Goal: Information Seeking & Learning: Learn about a topic

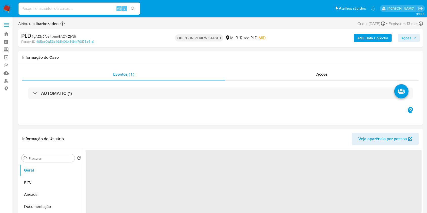
select select "10"
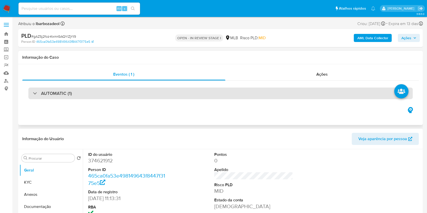
click at [290, 92] on div "AUTOMATIC (1)" at bounding box center [220, 94] width 385 height 12
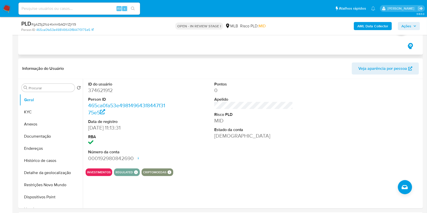
scroll to position [409, 0]
click at [41, 115] on button "KYC" at bounding box center [49, 112] width 59 height 12
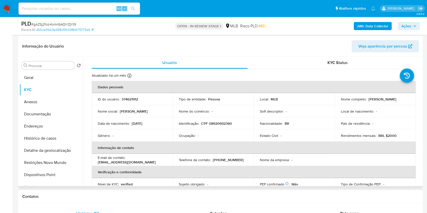
scroll to position [430, 0]
click at [48, 126] on button "Endereços" at bounding box center [49, 127] width 59 height 12
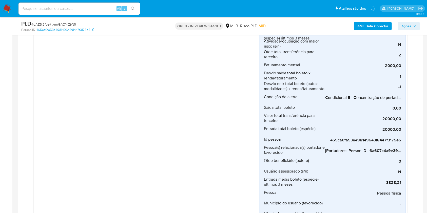
scroll to position [200, 0]
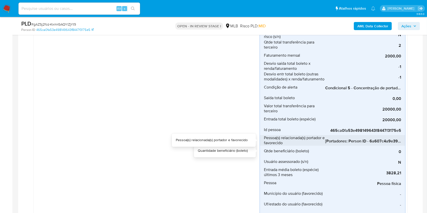
drag, startPoint x: 345, startPoint y: 147, endPoint x: 362, endPoint y: 144, distance: 17.9
click at [362, 144] on div "Entrada total boleto (espécie) - terceiro 20000,00 Entrada total boleto (espéci…" at bounding box center [333, 66] width 146 height 336
drag, startPoint x: 346, startPoint y: 146, endPoint x: 371, endPoint y: 143, distance: 24.5
click at [371, 143] on div "Entrada total boleto (espécie) - terceiro 20000,00 Entrada total boleto (espéci…" at bounding box center [333, 66] width 146 height 336
click at [387, 138] on div "[Portadores: Person ID - 6a607c4a9e394a4a6f294b0d0abbfd76]; [Favorecidos: Perso…" at bounding box center [364, 140] width 76 height 11
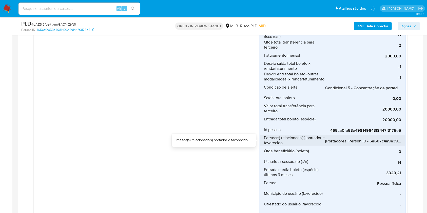
click at [387, 138] on div "[Portadores: Person ID - 6a607c4a9e394a4a6f294b0d0abbfd76]; [Favorecidos: Perso…" at bounding box center [364, 140] width 76 height 11
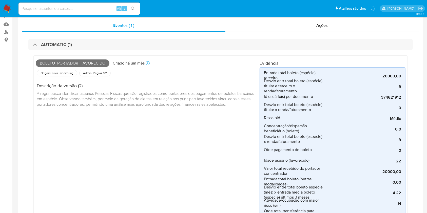
scroll to position [0, 0]
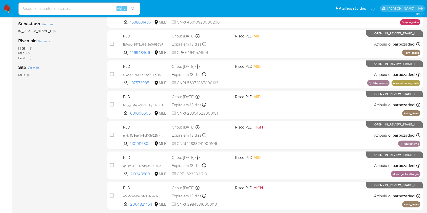
scroll to position [169, 0]
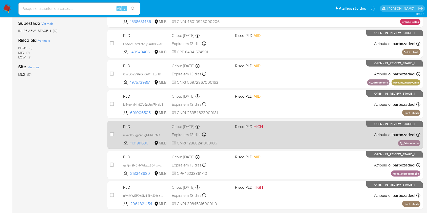
click at [271, 139] on div "PLD mkivflfb8gpNv3gK0hG2MKLZ 1101911630 MLB Risco PLD: HIGH Criou: 12/09/2025 C…" at bounding box center [271, 135] width 300 height 26
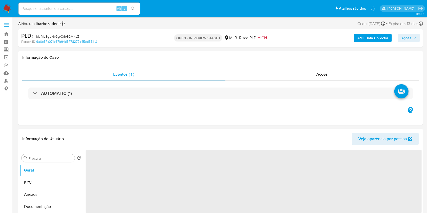
select select "10"
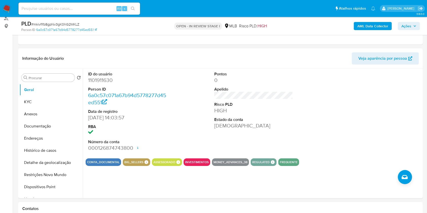
scroll to position [62, 0]
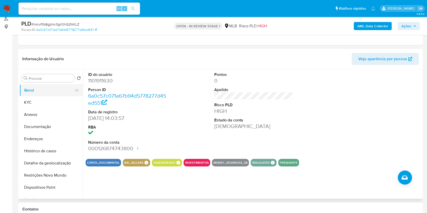
click at [42, 91] on button "Geral" at bounding box center [49, 90] width 59 height 12
click at [45, 111] on button "Anexos" at bounding box center [49, 115] width 59 height 12
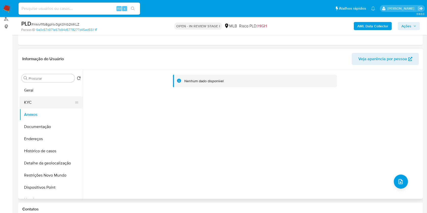
click at [52, 108] on button "KYC" at bounding box center [49, 103] width 59 height 12
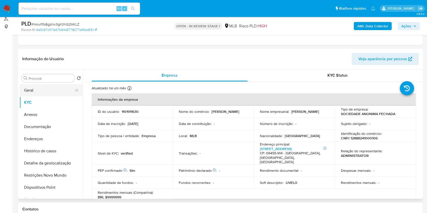
click at [45, 92] on button "Geral" at bounding box center [49, 90] width 59 height 12
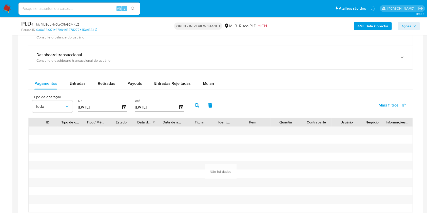
scroll to position [385, 0]
click at [203, 83] on span "Mulan" at bounding box center [208, 83] width 11 height 6
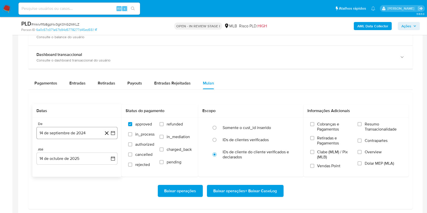
click at [85, 128] on button "14 de septiembre de 2024" at bounding box center [77, 133] width 81 height 12
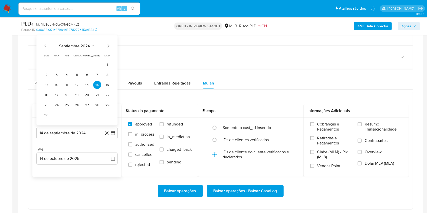
click at [84, 46] on span "septiembre 2024" at bounding box center [74, 46] width 31 height 5
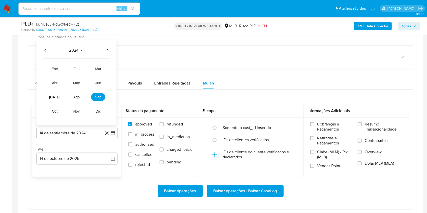
click at [108, 50] on icon "Año siguiente" at bounding box center [107, 50] width 6 height 6
click at [76, 98] on span "ago" at bounding box center [77, 97] width 6 height 4
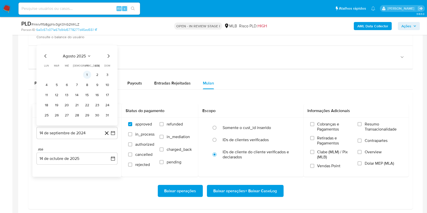
click at [85, 71] on button "1" at bounding box center [87, 75] width 8 height 8
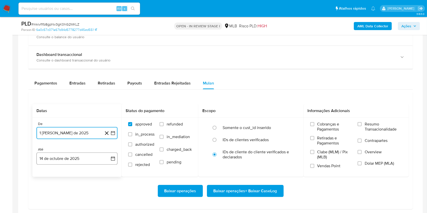
click at [81, 158] on button "14 de octubre de 2025" at bounding box center [77, 159] width 81 height 12
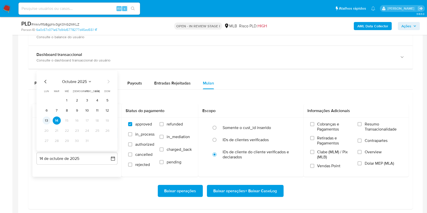
click at [46, 120] on button "13" at bounding box center [47, 121] width 8 height 8
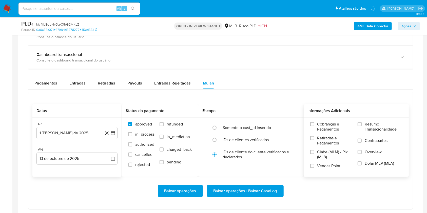
click at [369, 119] on div "Cobranças e Pagamentos Retiradas e Pagamentos Clabe (MLM) / Pix (MLB) Vendas Po…" at bounding box center [356, 147] width 105 height 59
click at [369, 127] on span "Resumo Transacionalidade" at bounding box center [384, 127] width 38 height 10
click at [362, 127] on input "Resumo Transacionalidade" at bounding box center [360, 124] width 4 height 4
click at [257, 191] on span "Baixar operações + Baixar CaseLog" at bounding box center [246, 191] width 64 height 11
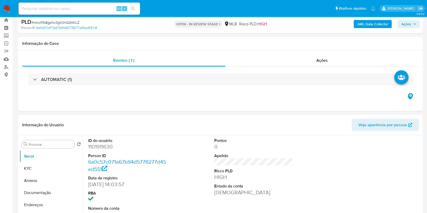
scroll to position [0, 0]
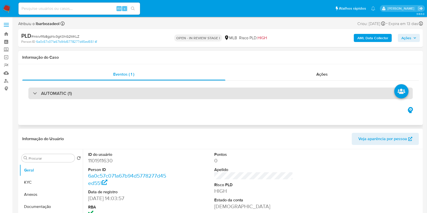
click at [250, 98] on div "AUTOMATIC (1)" at bounding box center [220, 94] width 385 height 12
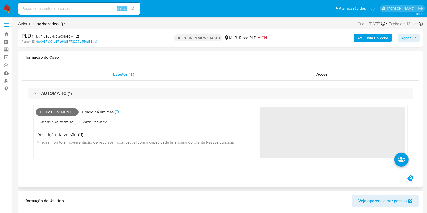
click at [53, 111] on span "Pj_faturamento" at bounding box center [57, 113] width 43 height 8
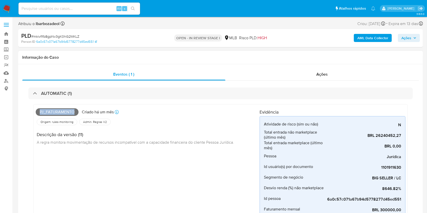
click at [53, 111] on span "Pj_faturamento" at bounding box center [57, 113] width 43 height 8
copy span "Pj_faturamento"
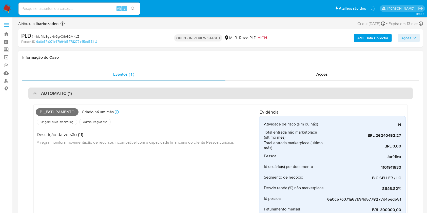
click at [198, 93] on div "AUTOMATIC (1)" at bounding box center [220, 94] width 385 height 12
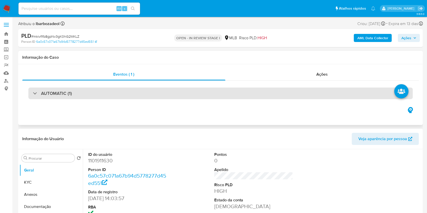
click at [222, 89] on div "AUTOMATIC (1)" at bounding box center [220, 94] width 385 height 12
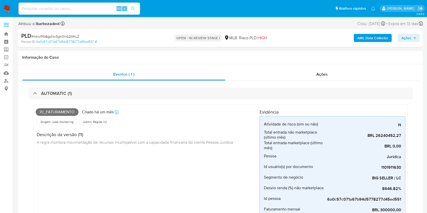
click at [65, 111] on span "Pj_faturamento" at bounding box center [57, 113] width 43 height 8
copy span "Pj_faturamento"
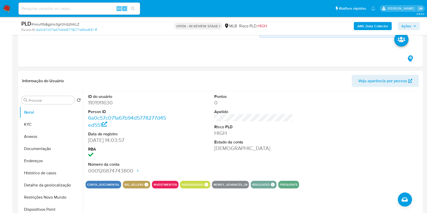
scroll to position [205, 0]
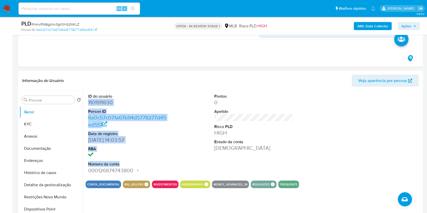
drag, startPoint x: 85, startPoint y: 102, endPoint x: 222, endPoint y: 130, distance: 139.3
click at [134, 166] on div "ID do usuário 1101911630 Person ID 6a0c57c071a67b94d5778277d45ed551 Data de reg…" at bounding box center [128, 134] width 84 height 86
click at [407, 25] on span "Ações" at bounding box center [407, 26] width 10 height 8
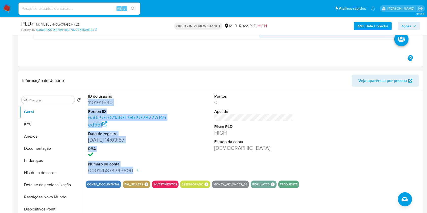
drag, startPoint x: 84, startPoint y: 102, endPoint x: 149, endPoint y: 172, distance: 95.1
click at [149, 171] on div "ID do usuário 1101911630 Person ID 6a0c57c071a67b94d5778277d45ed551 Data de reg…" at bounding box center [252, 156] width 339 height 130
copy dl "1101911630 Person ID 6a0c57c071a67b94d5778277d45ed551 Data de registro 17/12/20…"
click at [412, 27] on span "Ações" at bounding box center [409, 26] width 15 height 7
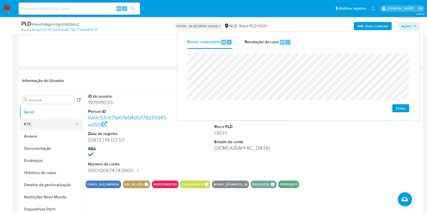
click at [36, 126] on button "KYC" at bounding box center [49, 124] width 59 height 12
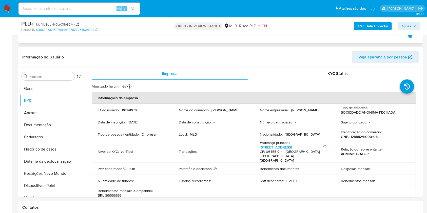
scroll to position [229, 0]
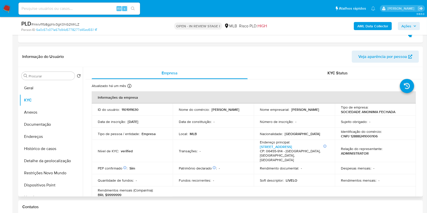
click at [361, 136] on p "CNPJ 12888241000106" at bounding box center [359, 136] width 37 height 5
copy p "12888241000106"
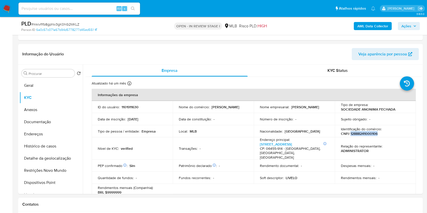
scroll to position [0, 0]
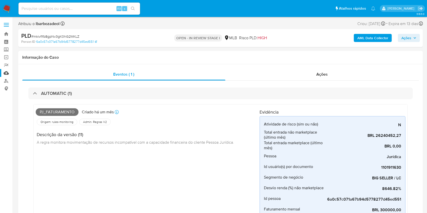
click at [7, 74] on link "Mulan" at bounding box center [30, 73] width 60 height 8
click at [224, 128] on div "Descrição da versão (11) A regra monitora movimentação de recursos incompatível…" at bounding box center [137, 138] width 203 height 23
click at [7, 72] on link "Mulan" at bounding box center [30, 73] width 60 height 8
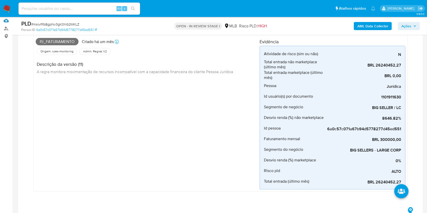
scroll to position [52, 0]
click at [66, 41] on span "Pj_faturamento" at bounding box center [57, 43] width 43 height 8
copy span "Pj_faturamento"
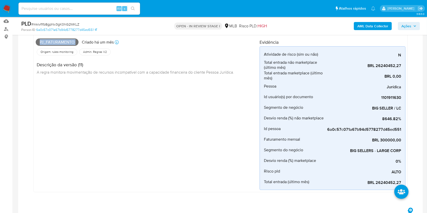
click at [403, 25] on span "Ações" at bounding box center [407, 26] width 10 height 8
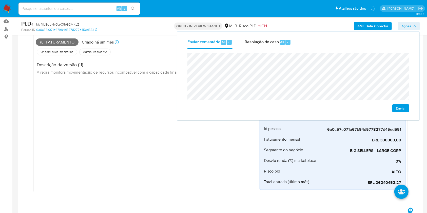
click at [144, 147] on div "Pj_faturamento Criado há um mês Criado: 12/09/2025 00:27:53 Origem: rules-monit…" at bounding box center [148, 114] width 224 height 154
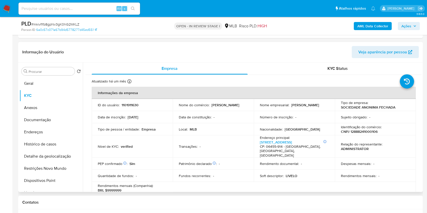
scroll to position [235, 0]
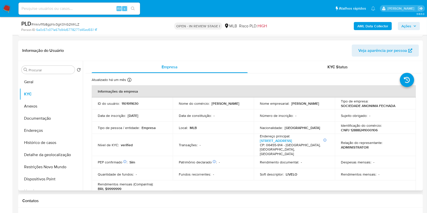
click at [362, 128] on p "CNPJ 12888241000106" at bounding box center [359, 130] width 37 height 5
click at [361, 132] on p "CNPJ 12888241000106" at bounding box center [359, 130] width 37 height 5
click at [361, 133] on td "Identificação do comércio : CNPJ 12888241000106" at bounding box center [375, 128] width 81 height 12
click at [362, 130] on p "CNPJ 12888241000106" at bounding box center [359, 130] width 37 height 5
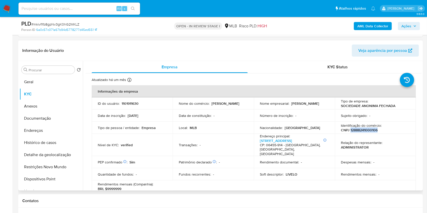
copy p "12888241000106"
click at [409, 25] on span "Ações" at bounding box center [407, 26] width 10 height 8
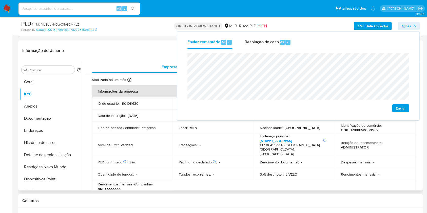
click at [201, 147] on td "Transações : -" at bounding box center [213, 145] width 81 height 23
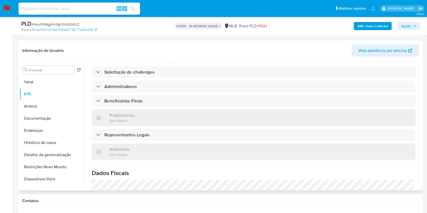
scroll to position [214, 0]
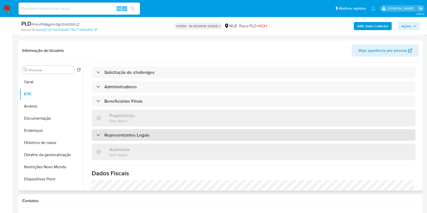
click at [199, 132] on div "Representantes Legais" at bounding box center [254, 136] width 324 height 12
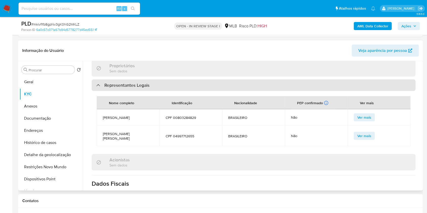
scroll to position [264, 0]
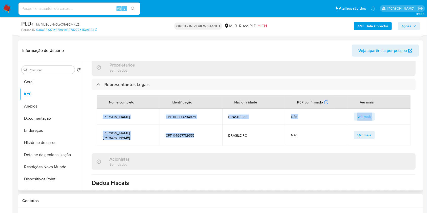
drag, startPoint x: 200, startPoint y: 127, endPoint x: 101, endPoint y: 109, distance: 100.4
click at [101, 109] on tbody "ESTHER DALMAS CPF 00803284829 BRASILEIRO Não Ver mais FLAVIO AUGUSTO CORREA BAS…" at bounding box center [254, 127] width 314 height 37
copy tbody "ESTHER DALMAS CPF 00803284829 BRASILEIRO Não Ver mais FLAVIO AUGUSTO CORREA BAS…"
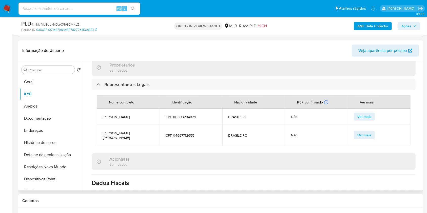
click at [361, 180] on h1 "Dados Fiscais" at bounding box center [254, 184] width 324 height 8
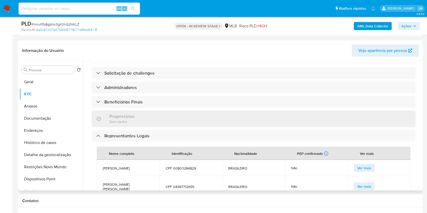
scroll to position [210, 0]
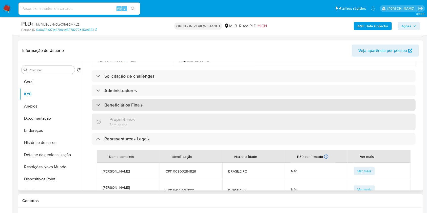
click at [186, 99] on div "Beneficiários Finais" at bounding box center [254, 105] width 324 height 12
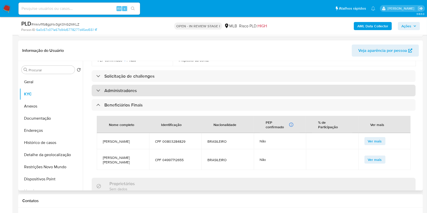
click at [189, 85] on div "Administradores" at bounding box center [254, 91] width 324 height 12
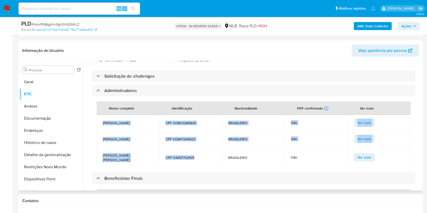
drag, startPoint x: 200, startPoint y: 149, endPoint x: 101, endPoint y: 114, distance: 104.7
click at [101, 115] on tbody "ESTHER DALMAS CPF 00803284829 BRASILEIRO Não Ver mais PEDRO BRAMONT CPF 0084724…" at bounding box center [254, 160] width 314 height 90
copy tbody "ESTHER DALMAS CPF 00803284829 BRASILEIRO Não Ver mais PEDRO BRAMONT CPF 0084724…"
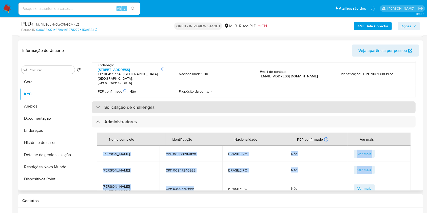
scroll to position [172, 0]
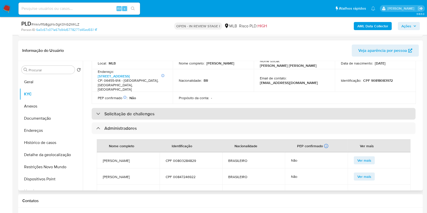
click at [186, 108] on div "Solicitação de challenges" at bounding box center [254, 114] width 324 height 12
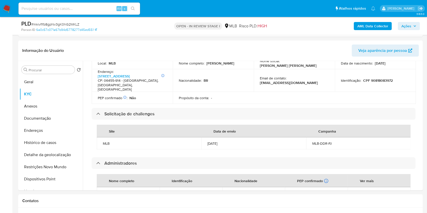
click at [401, 27] on button "Ações" at bounding box center [409, 26] width 22 height 8
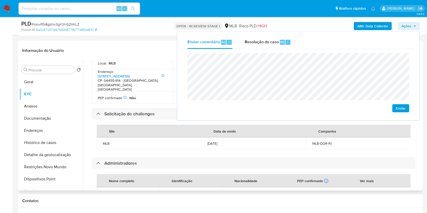
click at [231, 141] on div "16/09/2025" at bounding box center [254, 143] width 93 height 5
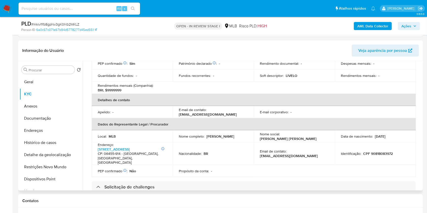
scroll to position [99, 0]
click at [375, 151] on p "CPF 90818083972" at bounding box center [379, 153] width 30 height 5
click at [376, 151] on p "CPF 90818083972" at bounding box center [379, 153] width 30 height 5
copy p "90818083972"
click at [409, 25] on span "Ações" at bounding box center [407, 26] width 10 height 8
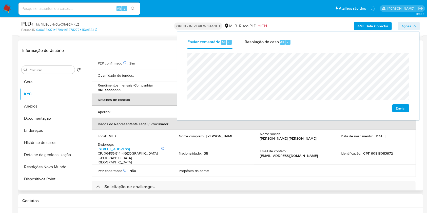
click at [236, 151] on div "Nacionalidade : BR" at bounding box center [213, 153] width 69 height 5
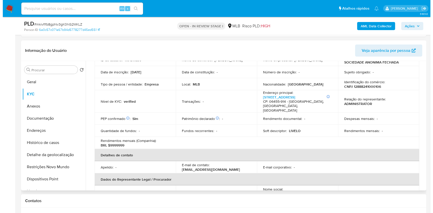
scroll to position [0, 0]
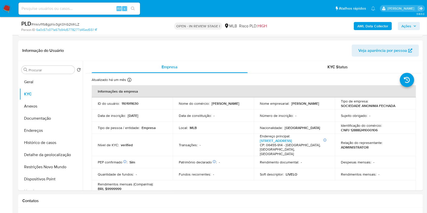
click at [377, 25] on b "AML Data Collector" at bounding box center [373, 26] width 31 height 8
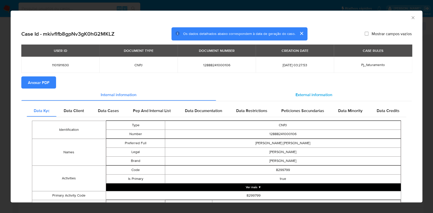
click at [251, 99] on div "External information" at bounding box center [314, 95] width 196 height 12
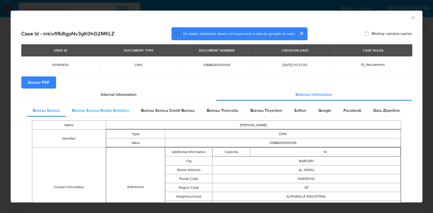
click at [123, 112] on span "Bureau Serasa Relato Sintetico" at bounding box center [100, 111] width 57 height 6
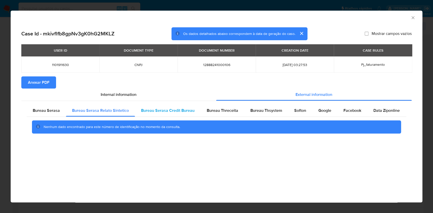
click at [168, 112] on span "Bureau Serasa Credit Bureau" at bounding box center [168, 111] width 54 height 6
click at [220, 110] on span "Bureau Threceita" at bounding box center [222, 111] width 31 height 6
click at [299, 113] on span "Softon" at bounding box center [300, 111] width 12 height 6
click at [389, 113] on span "Data Ziponline" at bounding box center [386, 111] width 26 height 6
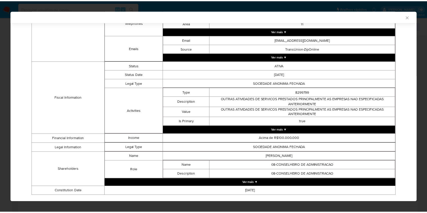
scroll to position [243, 0]
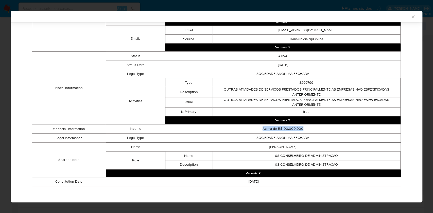
drag, startPoint x: 258, startPoint y: 127, endPoint x: 302, endPoint y: 127, distance: 44.9
click at [302, 127] on td "Acima de R$100.000.000" at bounding box center [283, 128] width 236 height 9
copy td "Acima de R$100.000.000"
click at [410, 18] on icon "Fechar a janela" at bounding box center [412, 16] width 5 height 5
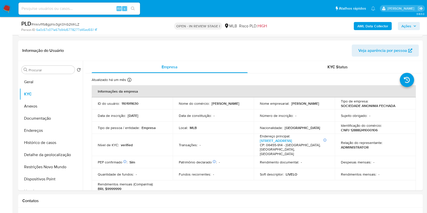
click at [406, 27] on span "Ações" at bounding box center [407, 26] width 10 height 8
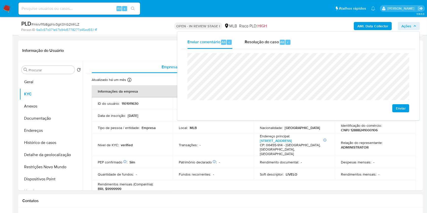
click at [133, 34] on div "PLD # mkivflfb8gpNv3gK0hG2MKLZ Person ID 6a0c57c071a67b94d5778277d45ed551 OPEN …" at bounding box center [220, 26] width 405 height 18
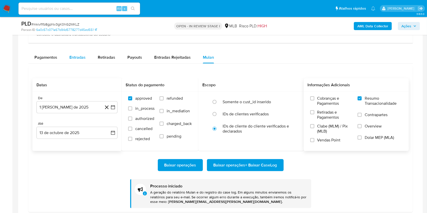
drag, startPoint x: 73, startPoint y: 59, endPoint x: 77, endPoint y: 63, distance: 5.7
click at [73, 59] on span "Entradas" at bounding box center [77, 58] width 16 height 6
select select "10"
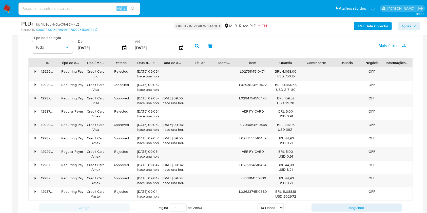
scroll to position [609, 0]
click at [414, 27] on span "Ações" at bounding box center [409, 26] width 15 height 7
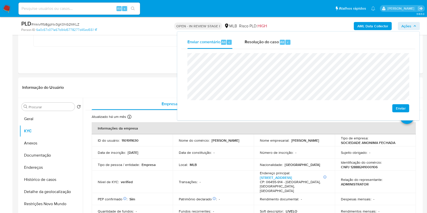
scroll to position [198, 0]
click at [54, 117] on button "Geral" at bounding box center [49, 119] width 59 height 12
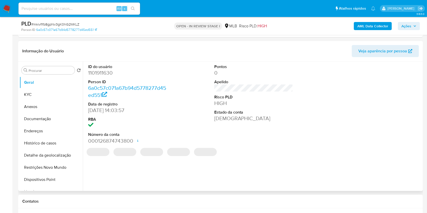
scroll to position [236, 0]
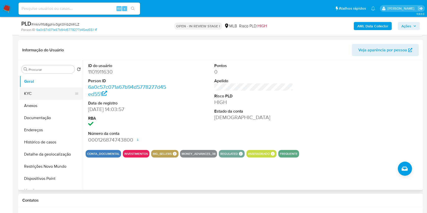
click at [51, 94] on button "KYC" at bounding box center [49, 94] width 59 height 12
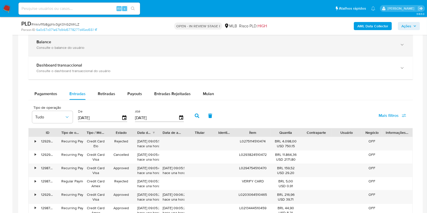
scroll to position [540, 0]
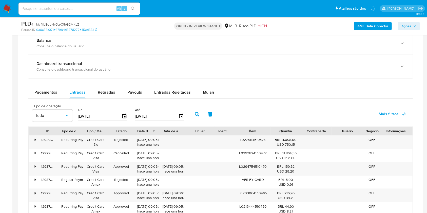
click at [110, 100] on div "Pagamentos Entradas Retiradas Payouts Entradas Rejeitadas Mulan Tipo de operaçã…" at bounding box center [220, 184] width 385 height 197
click at [105, 94] on span "Retiradas" at bounding box center [106, 93] width 17 height 6
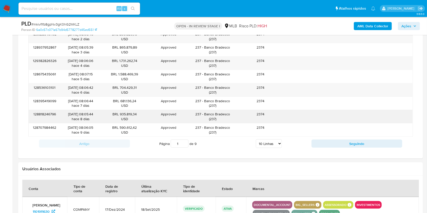
scroll to position [672, 0]
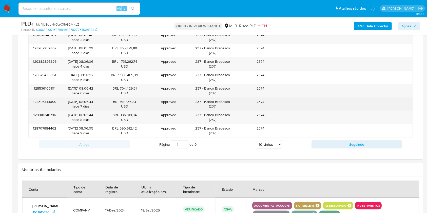
drag, startPoint x: 204, startPoint y: 101, endPoint x: 237, endPoint y: 101, distance: 32.5
click at [237, 101] on div "237 - Banco Bradesco ( 237 )" at bounding box center [213, 104] width 48 height 13
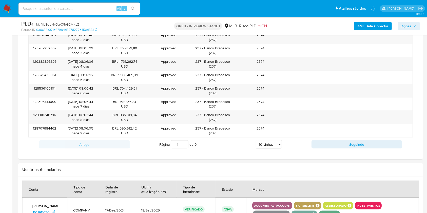
click at [270, 144] on select "5 Linhas 10 Linhas 20 Linhas 25 Linhas 50 Linhas 100 Linhas" at bounding box center [269, 144] width 26 height 9
select select "100"
click at [256, 140] on select "5 Linhas 10 Linhas 20 Linhas 25 Linhas 50 Linhas 100 Linhas" at bounding box center [269, 144] width 26 height 9
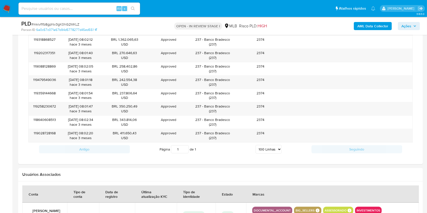
scroll to position [1725, 0]
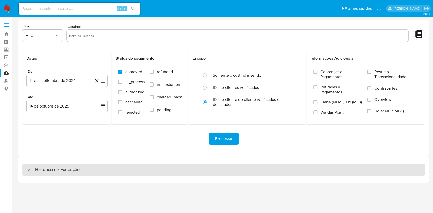
click at [233, 173] on div "Histórico de Execução" at bounding box center [223, 170] width 402 height 12
select select "10"
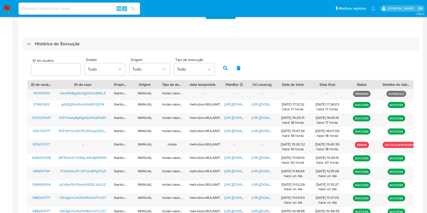
scroll to position [126, 0]
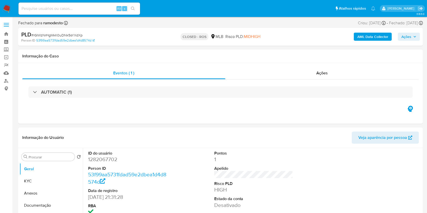
select select "10"
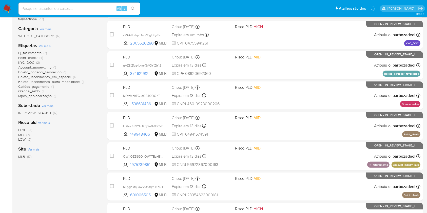
scroll to position [87, 0]
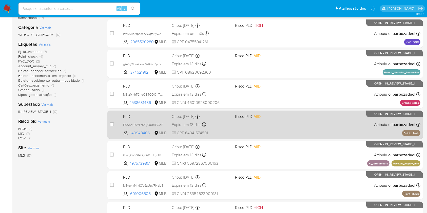
click at [302, 119] on div "PLD EbWod169YLc6r3j9u0r9SCsP 149948406 MLB Risco PLD: MID Criou: 12/09/2025 Cri…" at bounding box center [271, 125] width 300 height 26
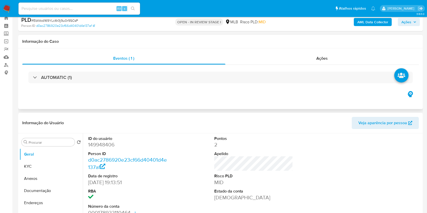
select select "10"
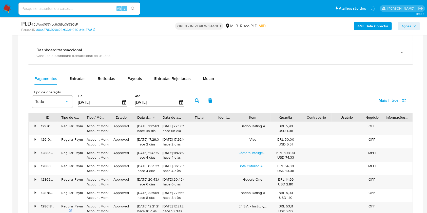
scroll to position [389, 0]
click at [207, 80] on span "Mulan" at bounding box center [208, 79] width 11 height 6
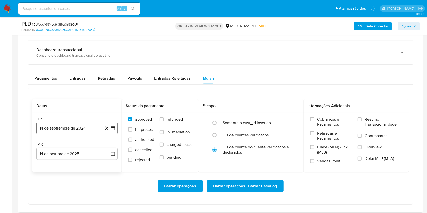
click at [82, 127] on button "14 de septiembre de 2024" at bounding box center [77, 128] width 81 height 12
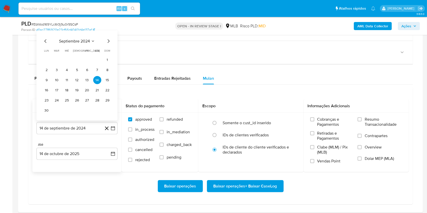
click at [73, 42] on span "septiembre 2024" at bounding box center [74, 41] width 31 height 5
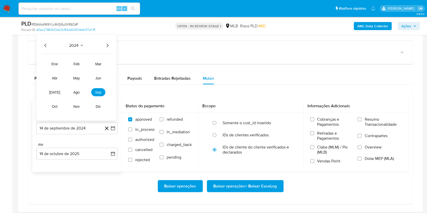
click at [108, 43] on icon "Año siguiente" at bounding box center [107, 46] width 6 height 6
click at [81, 90] on button "ago" at bounding box center [76, 92] width 14 height 8
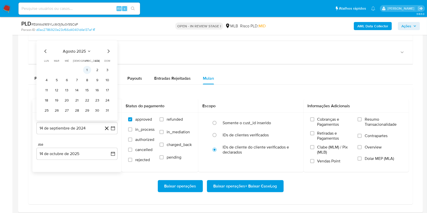
click at [83, 70] on button "1" at bounding box center [87, 70] width 8 height 8
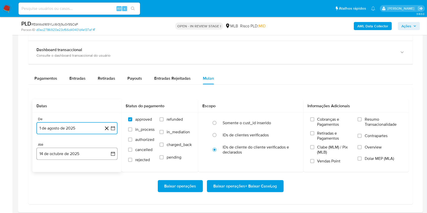
click at [69, 156] on button "14 de octubre de 2025" at bounding box center [77, 154] width 81 height 12
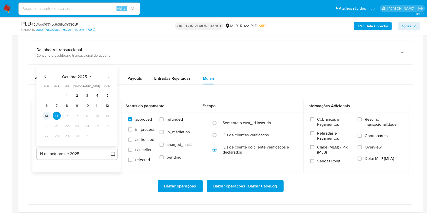
click at [44, 115] on button "13" at bounding box center [47, 116] width 8 height 8
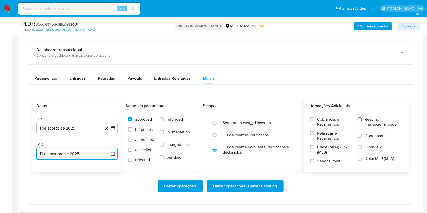
click at [361, 120] on input "Resumo Transacionalidade" at bounding box center [360, 120] width 4 height 4
click at [253, 188] on span "Baixar operações + Baixar CaseLog" at bounding box center [246, 186] width 64 height 11
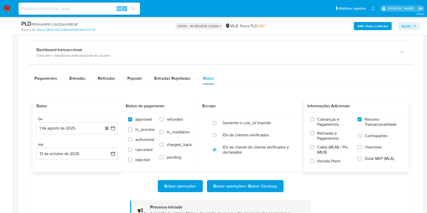
click at [4, 127] on aside "Bandeja Painel Screening Pesquisa em Listas Watchlist Ferramentas Operações em …" at bounding box center [6, 89] width 12 height 957
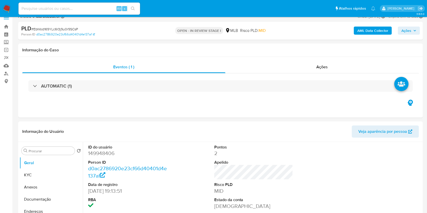
scroll to position [7, 0]
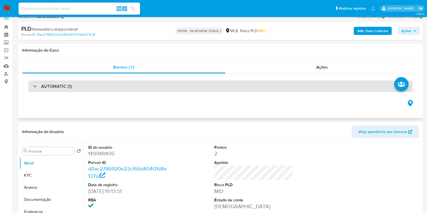
click at [272, 87] on div "AUTOMATIC (1)" at bounding box center [220, 87] width 385 height 12
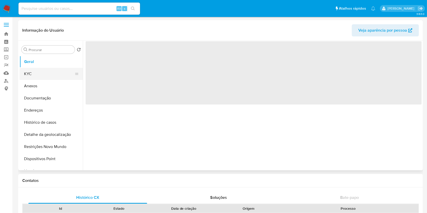
click at [55, 73] on button "KYC" at bounding box center [49, 74] width 59 height 12
select select "10"
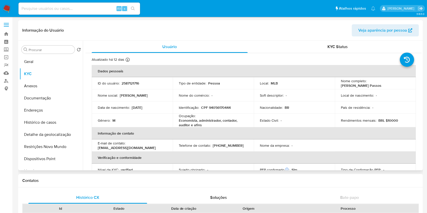
click at [355, 120] on p "Rendimentos mensais :" at bounding box center [358, 120] width 35 height 5
copy div "Rendimentos mensais : BRL $10000"
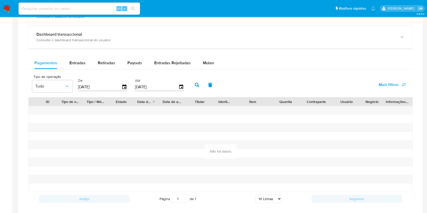
scroll to position [303, 0]
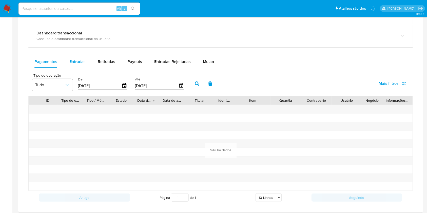
click at [79, 64] on span "Entradas" at bounding box center [77, 62] width 16 height 6
select select "10"
click at [108, 63] on span "Retiradas" at bounding box center [106, 62] width 17 height 6
select select "10"
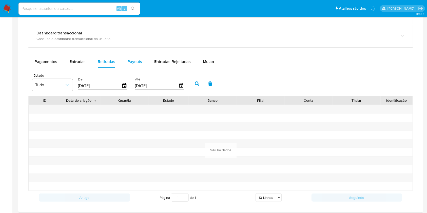
click at [139, 61] on span "Payouts" at bounding box center [135, 62] width 15 height 6
select select "10"
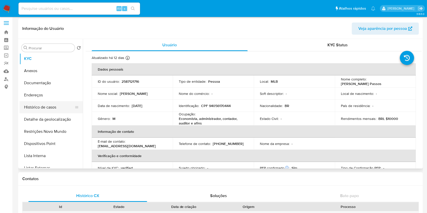
scroll to position [14, 0]
click at [54, 157] on button "Lista Interna" at bounding box center [49, 156] width 59 height 12
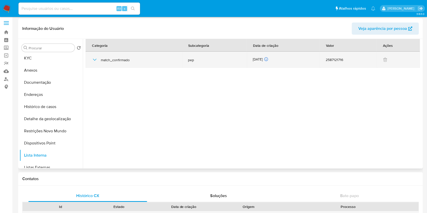
click at [94, 59] on icon "button" at bounding box center [95, 60] width 4 height 2
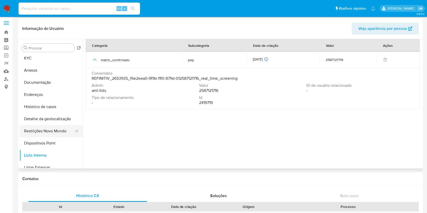
scroll to position [22, 0]
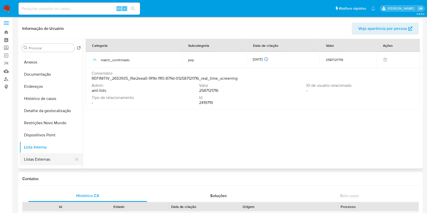
click at [50, 157] on button "Listas Externas" at bounding box center [49, 160] width 59 height 12
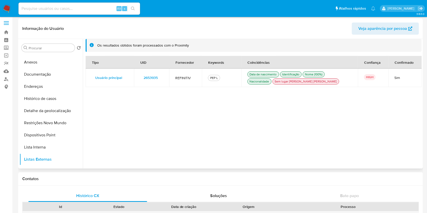
click at [145, 78] on span "2653935" at bounding box center [151, 77] width 14 height 7
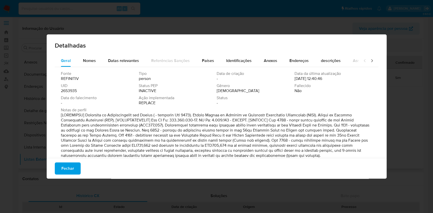
click at [70, 88] on span "2653935" at bounding box center [69, 90] width 16 height 5
click at [72, 167] on span "Fechar" at bounding box center [67, 168] width 13 height 11
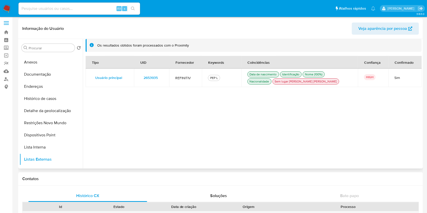
click at [83, 65] on div at bounding box center [252, 104] width 339 height 130
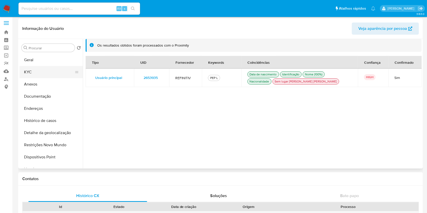
click at [44, 75] on button "KYC" at bounding box center [49, 72] width 59 height 12
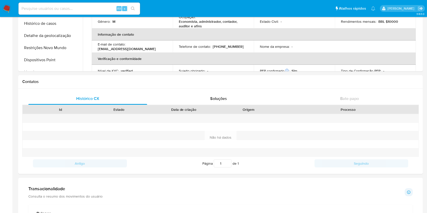
scroll to position [414, 0]
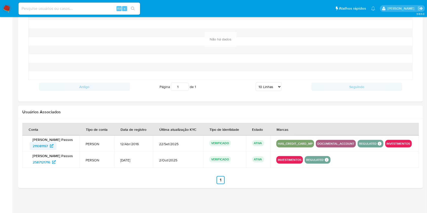
click at [46, 147] on span "211081197" at bounding box center [40, 146] width 15 height 8
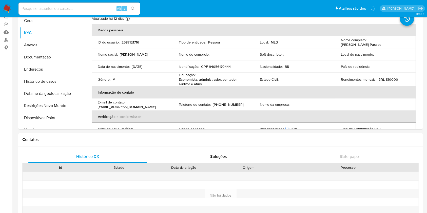
scroll to position [0, 0]
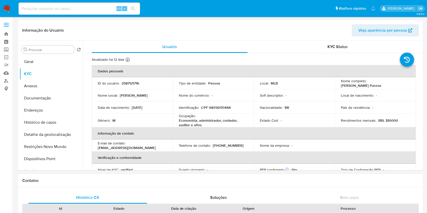
click at [222, 106] on p "CPF 94056170444" at bounding box center [216, 107] width 30 height 5
copy p "94056170444"
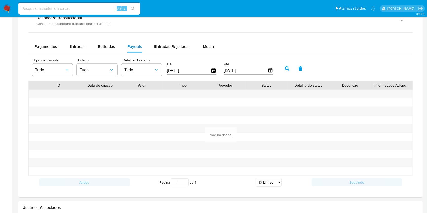
scroll to position [414, 0]
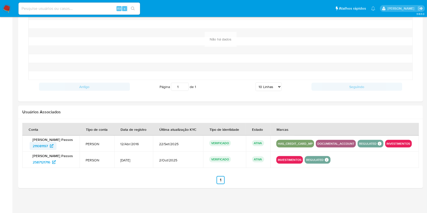
drag, startPoint x: 29, startPoint y: 145, endPoint x: 48, endPoint y: 146, distance: 18.8
click at [48, 146] on div "Maxwell Carnauba Passos 211081197" at bounding box center [50, 144] width 45 height 13
drag, startPoint x: 427, startPoint y: 190, endPoint x: 429, endPoint y: 194, distance: 5.2
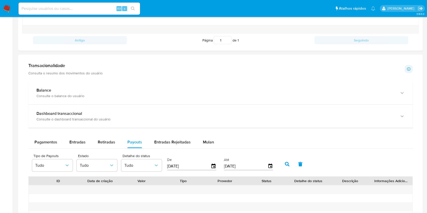
scroll to position [0, 0]
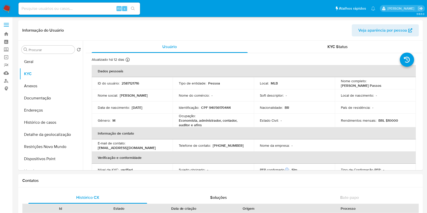
click at [99, 7] on input at bounding box center [80, 8] width 122 height 7
paste input "2441917907"
type input "2441917907"
click at [134, 10] on icon "search-icon" at bounding box center [133, 9] width 4 height 4
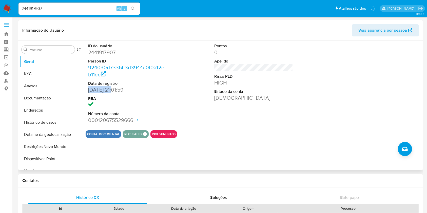
drag, startPoint x: 115, startPoint y: 90, endPoint x: 87, endPoint y: 90, distance: 27.9
click at [87, 90] on div "ID do usuário 2441917907 Person ID 924030d7336ff3d3944c0f02f2eb11ee Data de reg…" at bounding box center [128, 84] width 84 height 86
copy dd "16/05/2025"
click at [65, 78] on button "KYC" at bounding box center [49, 74] width 59 height 12
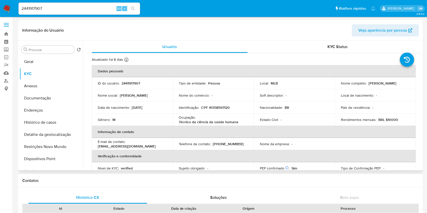
click at [374, 121] on p "Rendimentos mensais :" at bounding box center [358, 120] width 35 height 5
copy div "Rendimentos mensais : BRL $10000"
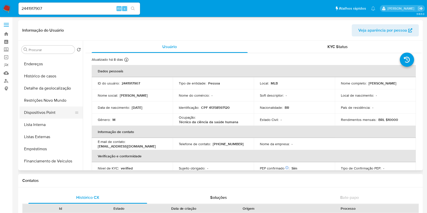
scroll to position [46, 0]
click at [39, 122] on button "Lista Interna" at bounding box center [49, 125] width 59 height 12
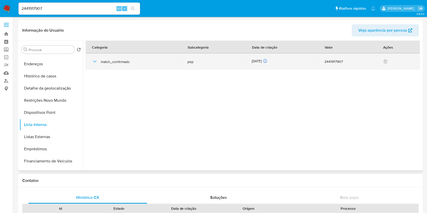
click at [263, 60] on div "02/10/2025 02/10/2025 05:38:55" at bounding box center [282, 62] width 61 height 6
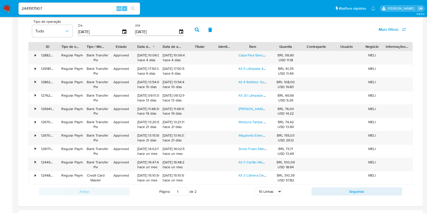
scroll to position [364, 0]
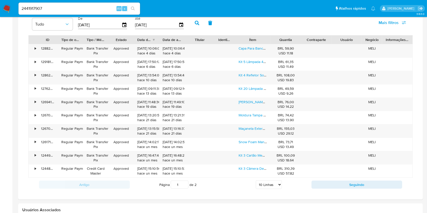
drag, startPoint x: 273, startPoint y: 180, endPoint x: 277, endPoint y: 187, distance: 7.7
click at [277, 187] on select "5 Linhas 10 Linhas 20 Linhas 25 Linhas 50 Linhas 100 Linhas" at bounding box center [269, 185] width 26 height 9
select select "100"
click at [256, 181] on select "5 Linhas 10 Linhas 20 Linhas 25 Linhas 50 Linhas 100 Linhas" at bounding box center [269, 185] width 26 height 9
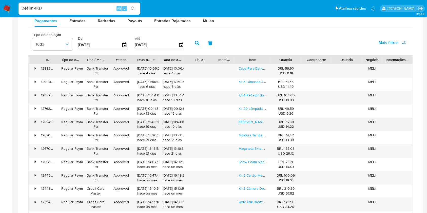
scroll to position [344, 0]
click at [77, 20] on span "Entradas" at bounding box center [77, 21] width 16 height 6
select select "10"
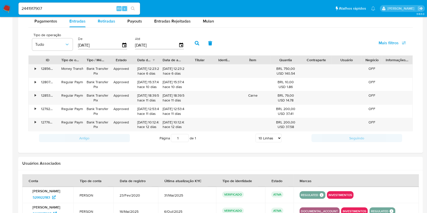
click at [102, 19] on span "Retiradas" at bounding box center [106, 21] width 17 height 6
select select "10"
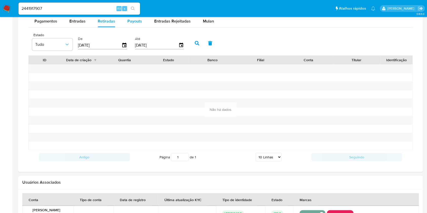
click at [136, 22] on span "Payouts" at bounding box center [135, 21] width 15 height 6
select select "10"
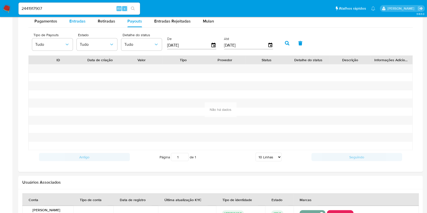
click at [77, 20] on span "Entradas" at bounding box center [77, 21] width 16 height 6
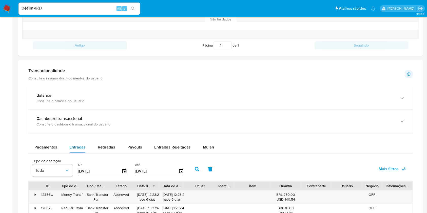
scroll to position [217, 0]
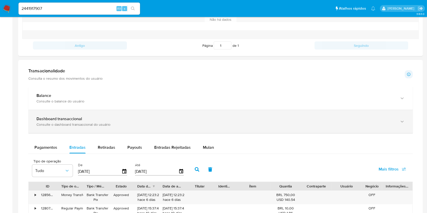
click at [148, 126] on div "Consulte o dashboard transaccional do usuário" at bounding box center [216, 124] width 359 height 5
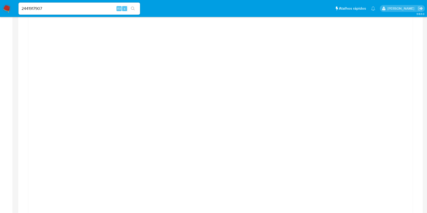
scroll to position [354, 0]
click at [391, 101] on div at bounding box center [220, 114] width 377 height 228
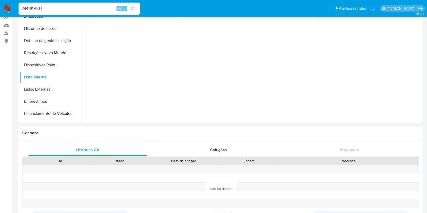
scroll to position [0, 0]
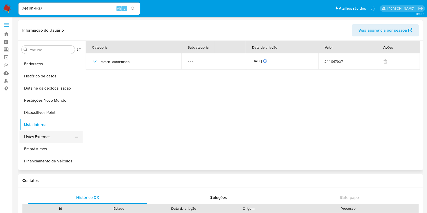
click at [55, 139] on button "Listas Externas" at bounding box center [49, 137] width 59 height 12
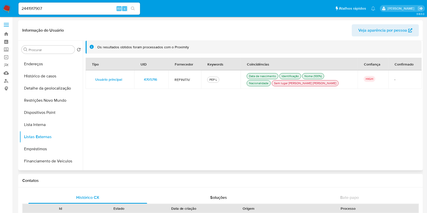
click at [150, 80] on span "4705716" at bounding box center [150, 79] width 13 height 7
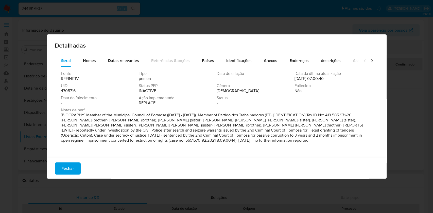
click at [69, 91] on span "4705716" at bounding box center [68, 90] width 15 height 5
click at [65, 167] on span "Fechar" at bounding box center [67, 168] width 13 height 11
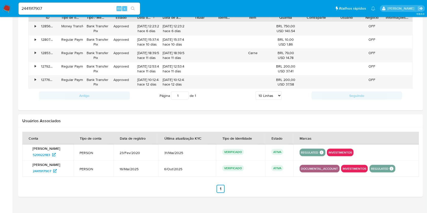
scroll to position [634, 0]
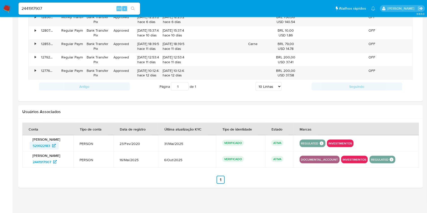
click at [44, 144] on span "529922183" at bounding box center [41, 146] width 17 height 8
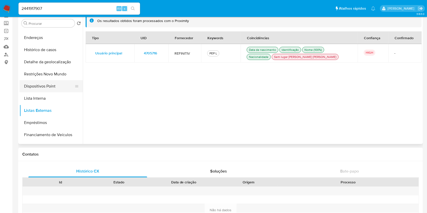
scroll to position [0, 0]
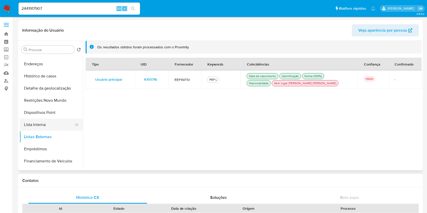
click at [53, 127] on button "Lista Interna" at bounding box center [49, 125] width 59 height 12
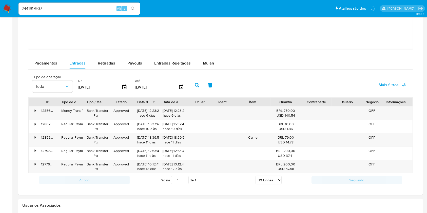
scroll to position [541, 0]
click at [30, 65] on button "Pagamentos" at bounding box center [45, 63] width 35 height 12
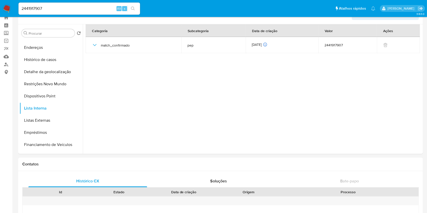
scroll to position [0, 0]
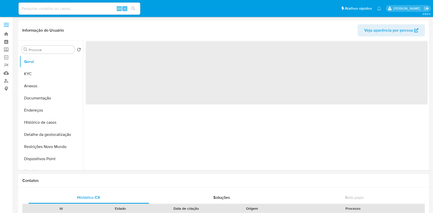
select select "10"
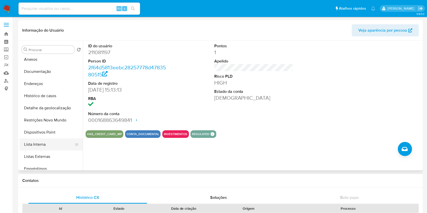
scroll to position [27, 0]
click at [35, 143] on button "Lista Interna" at bounding box center [49, 144] width 59 height 12
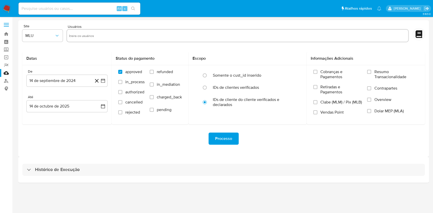
click at [248, 178] on div "Histórico de Execução" at bounding box center [223, 170] width 411 height 26
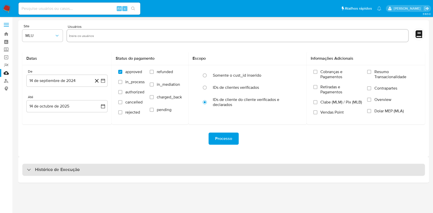
click at [249, 173] on div "Histórico de Execução" at bounding box center [223, 170] width 402 height 12
select select "10"
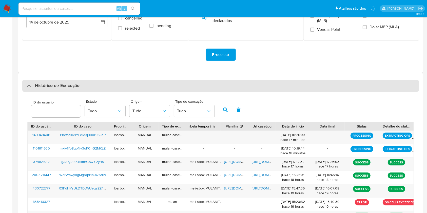
scroll to position [86, 0]
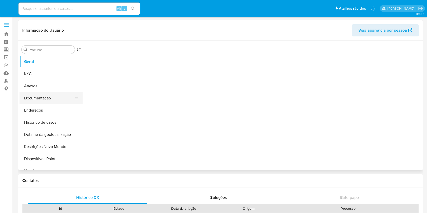
select select "10"
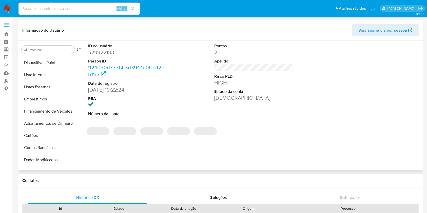
scroll to position [109, 0]
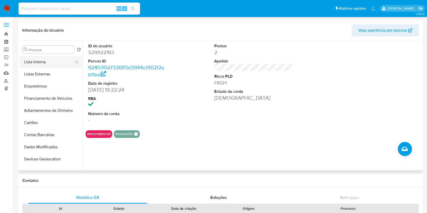
click at [49, 64] on button "Lista Interna" at bounding box center [49, 62] width 59 height 12
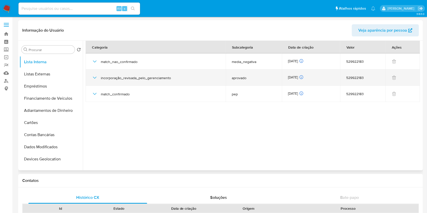
click at [297, 80] on div "[DATE] [DATE] 08:03:00" at bounding box center [311, 78] width 46 height 6
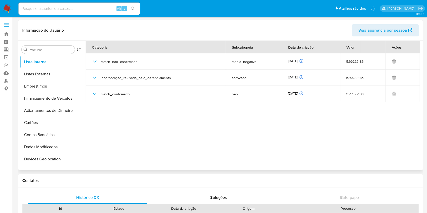
click at [223, 23] on div "Informação do Usuário Veja aparência por pessoa" at bounding box center [220, 30] width 405 height 21
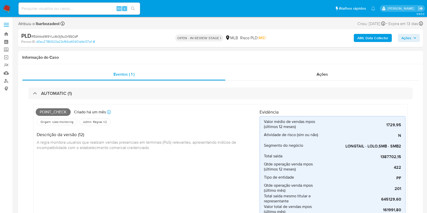
scroll to position [7, 0]
